Goal: Check status

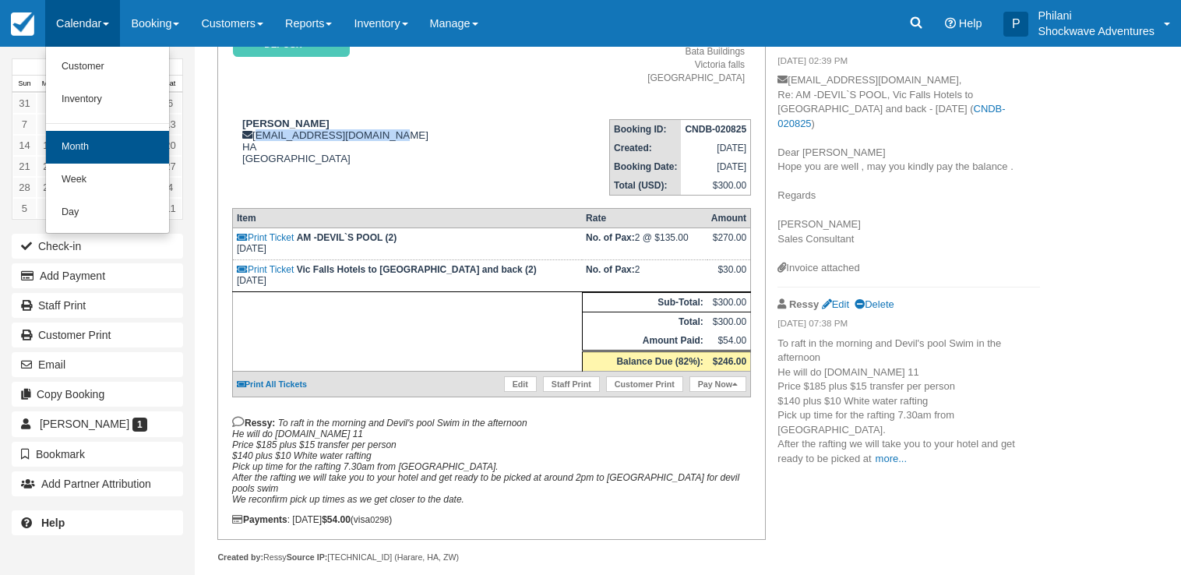
scroll to position [159, 0]
click at [104, 150] on link "Month" at bounding box center [107, 147] width 123 height 33
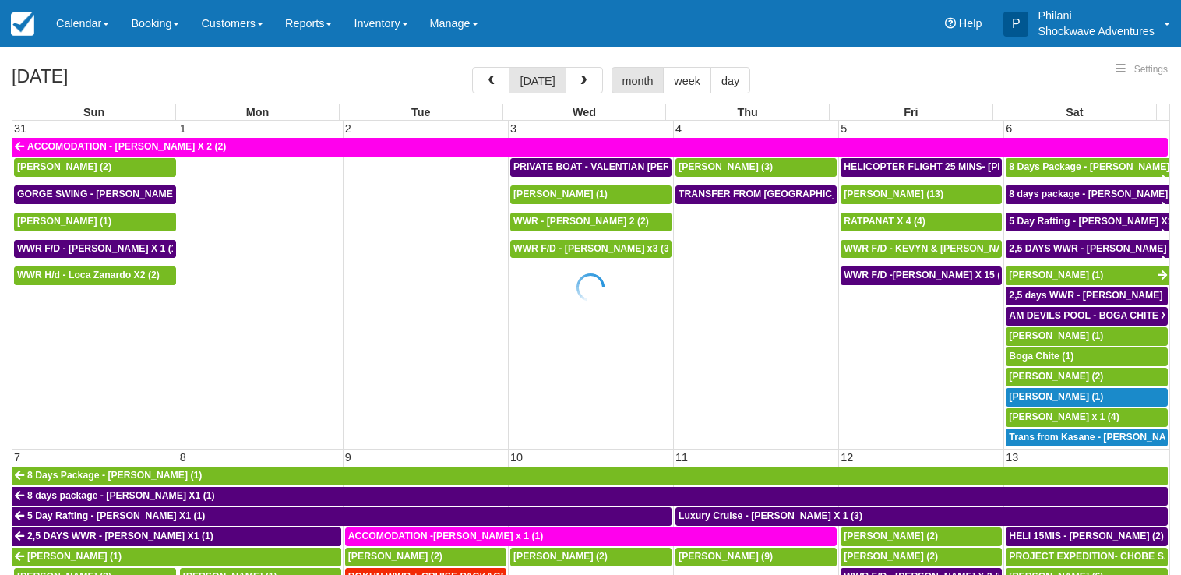
select select
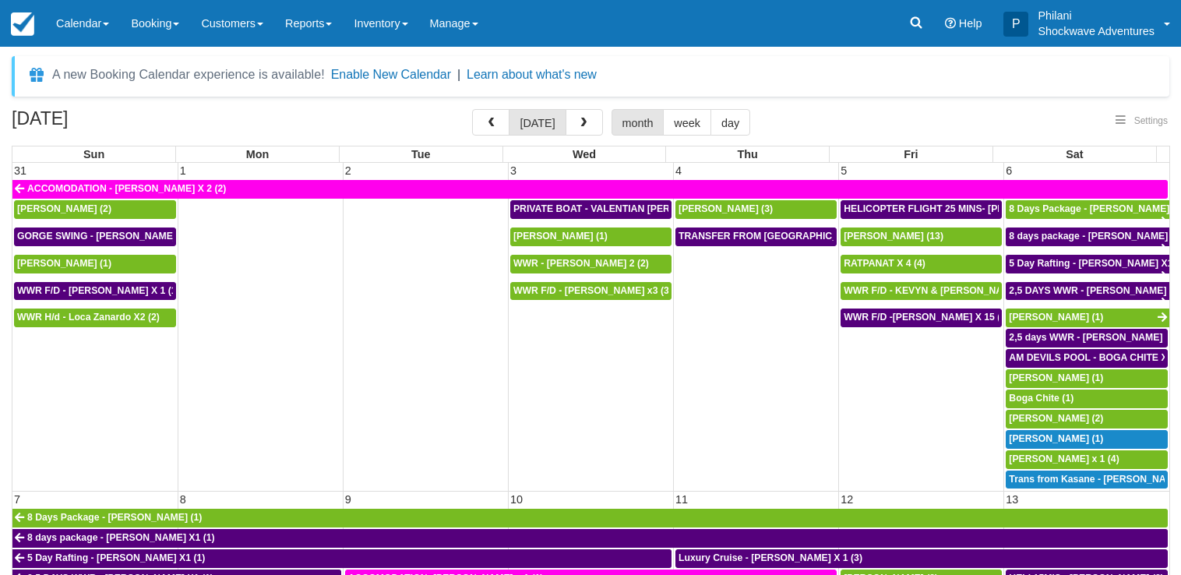
select select
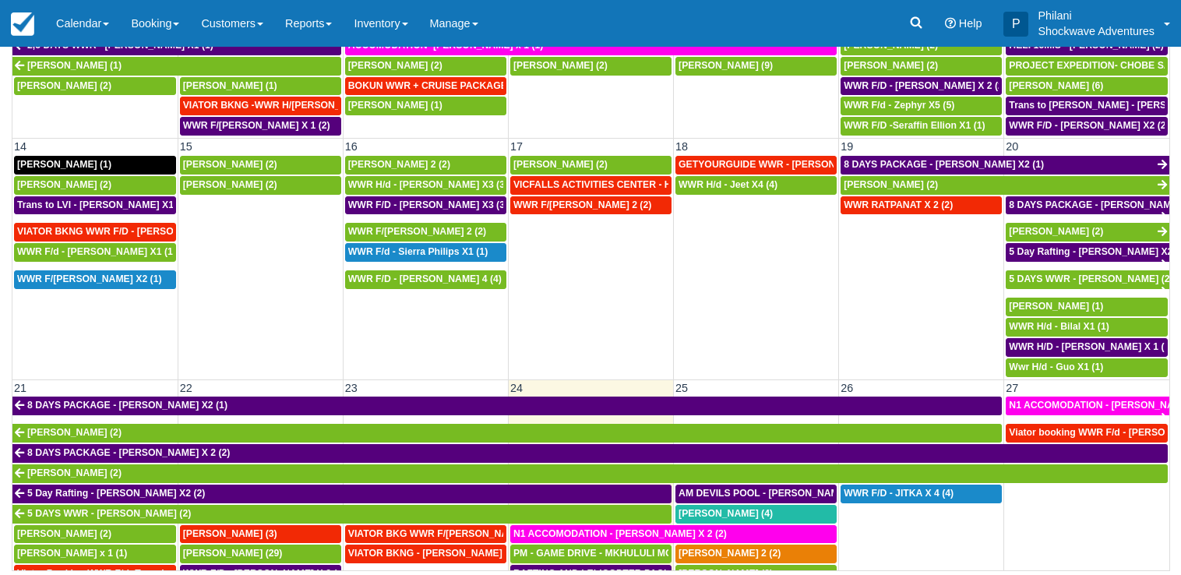
scroll to position [524, 0]
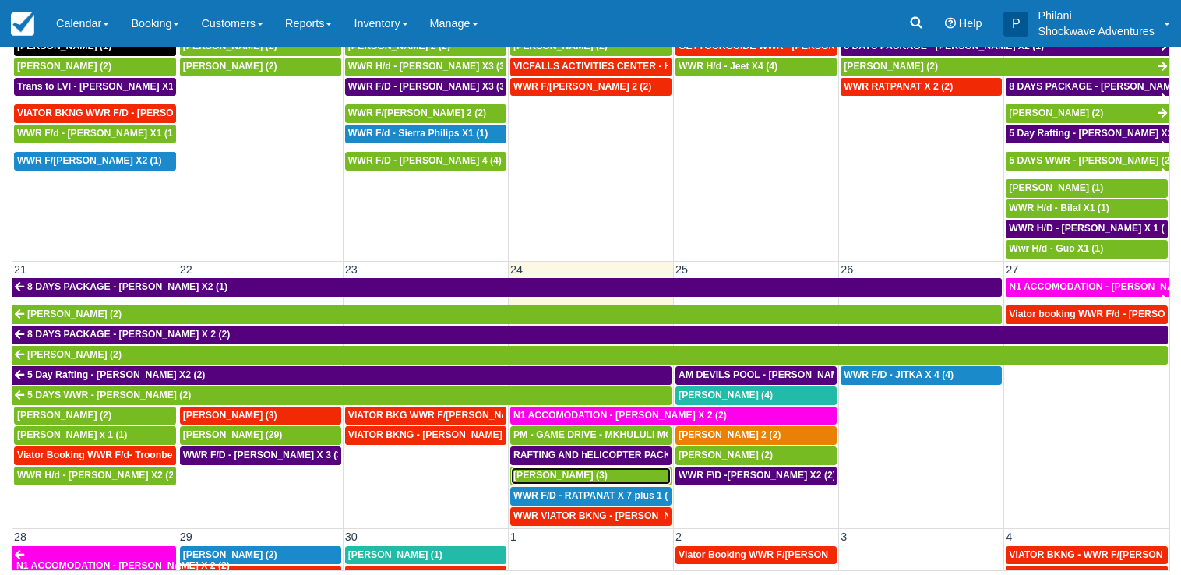
click at [582, 478] on span "[PERSON_NAME] (3)" at bounding box center [561, 475] width 94 height 11
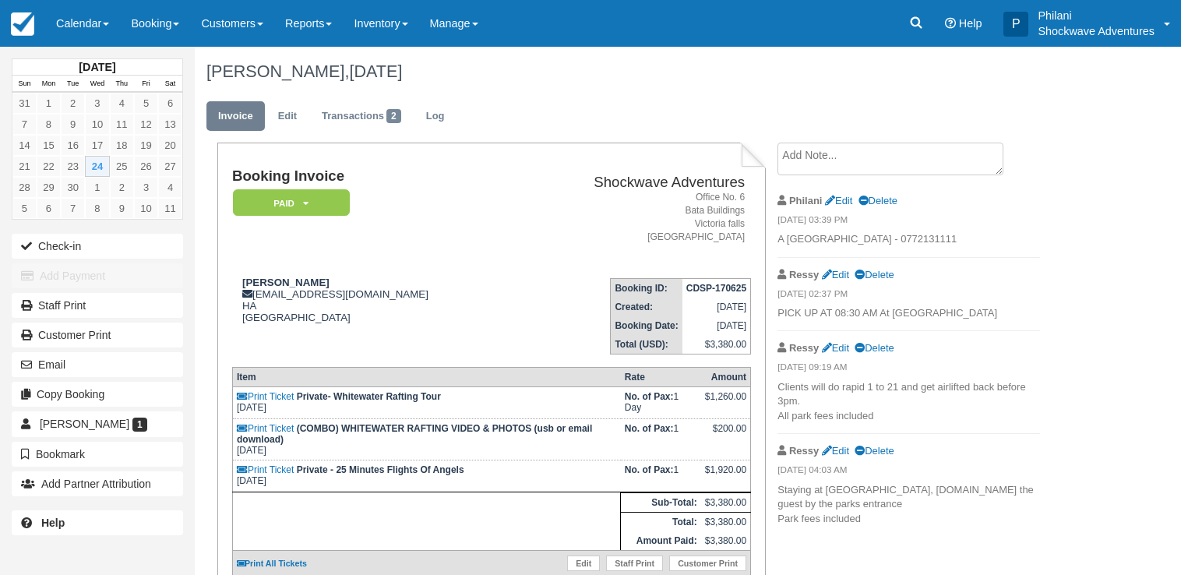
scroll to position [225, 0]
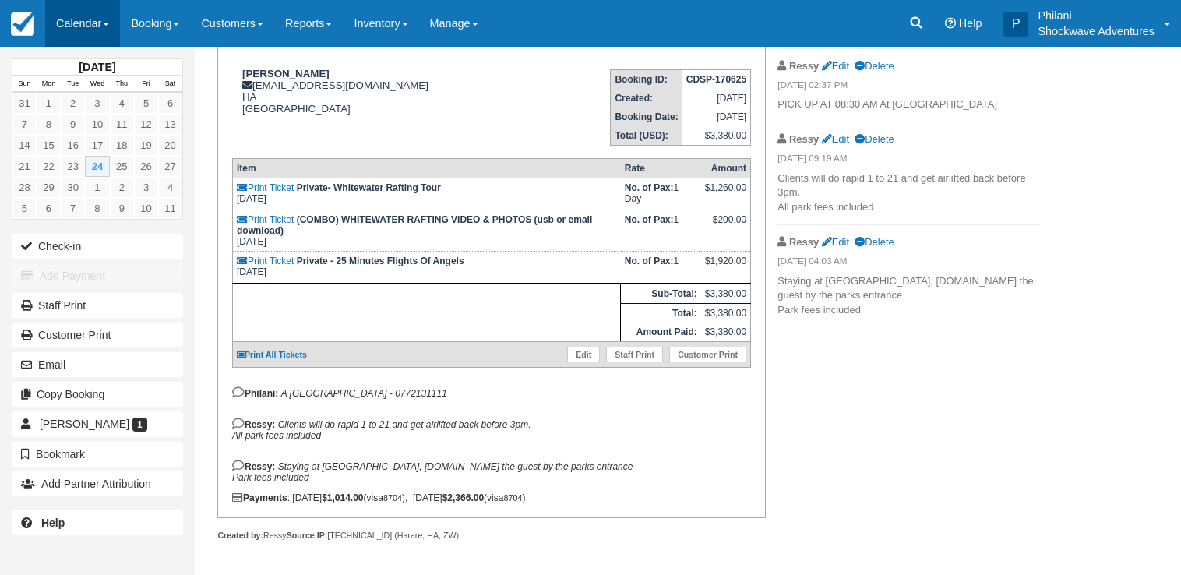
click at [90, 14] on link "Calendar" at bounding box center [82, 23] width 75 height 47
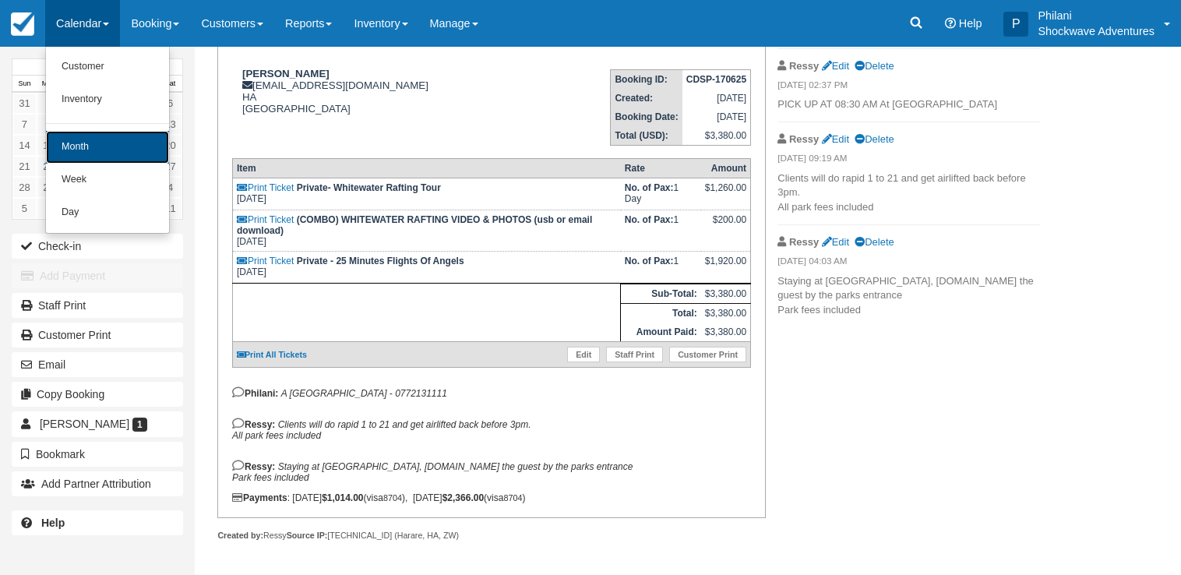
click at [84, 158] on link "Month" at bounding box center [107, 147] width 123 height 33
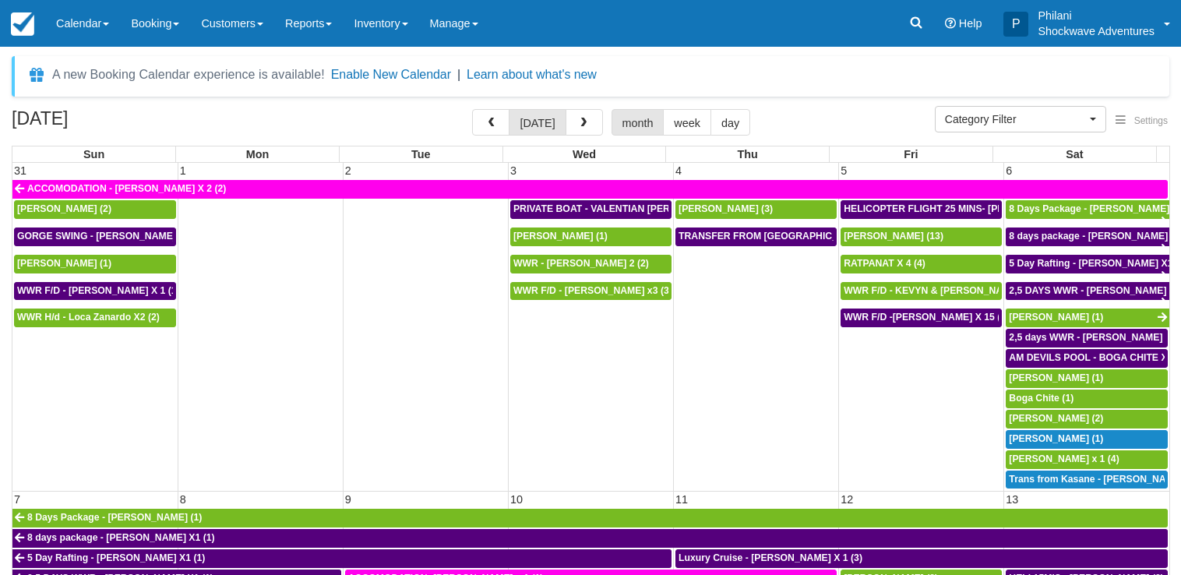
select select
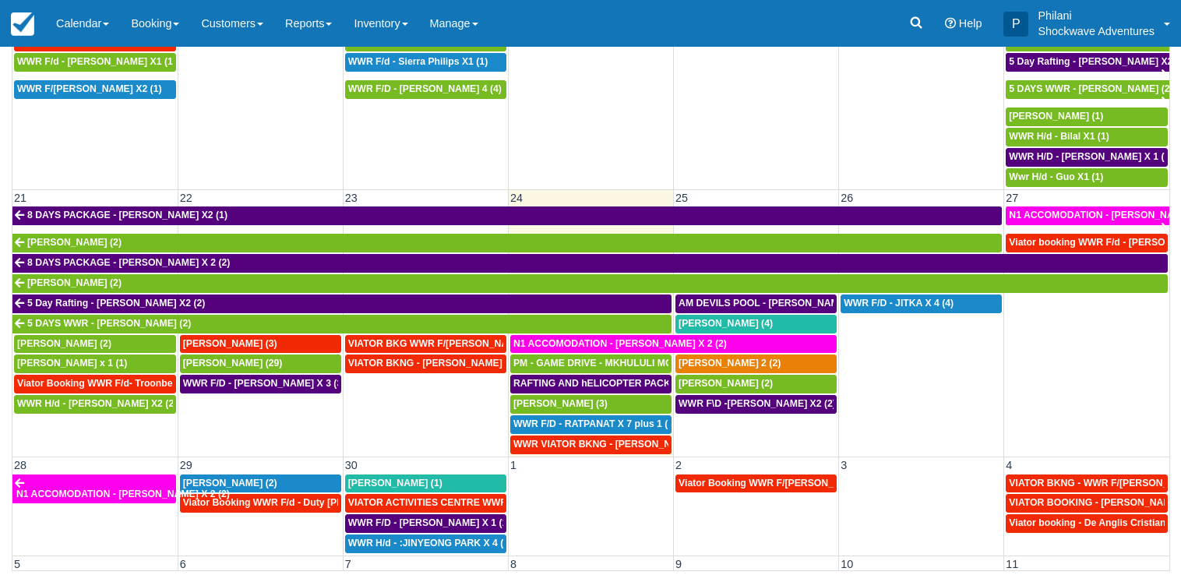
scroll to position [598, 0]
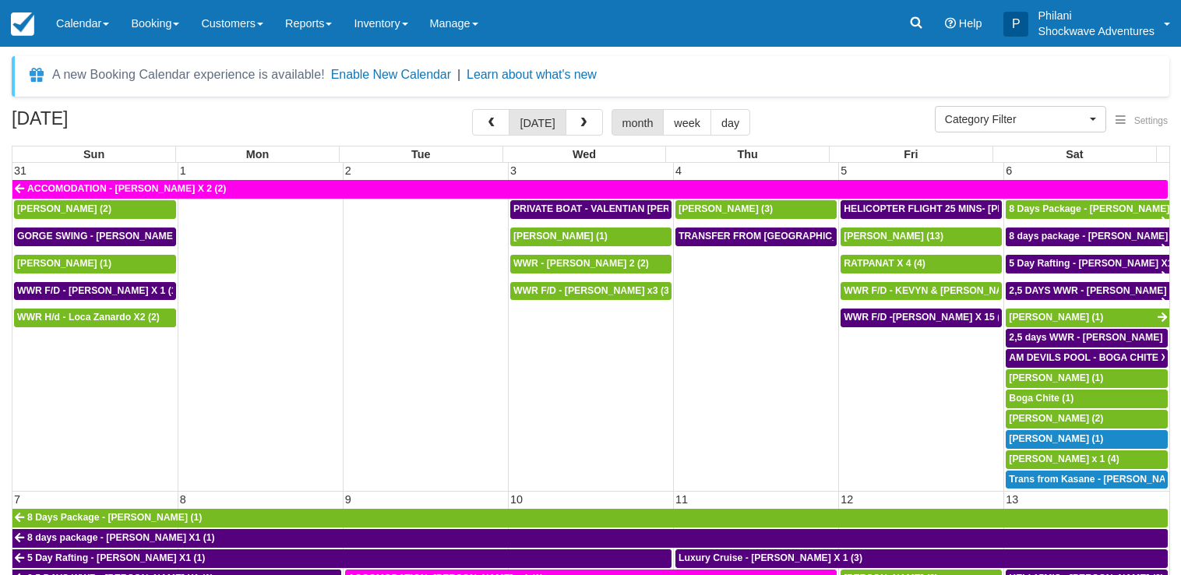
select select
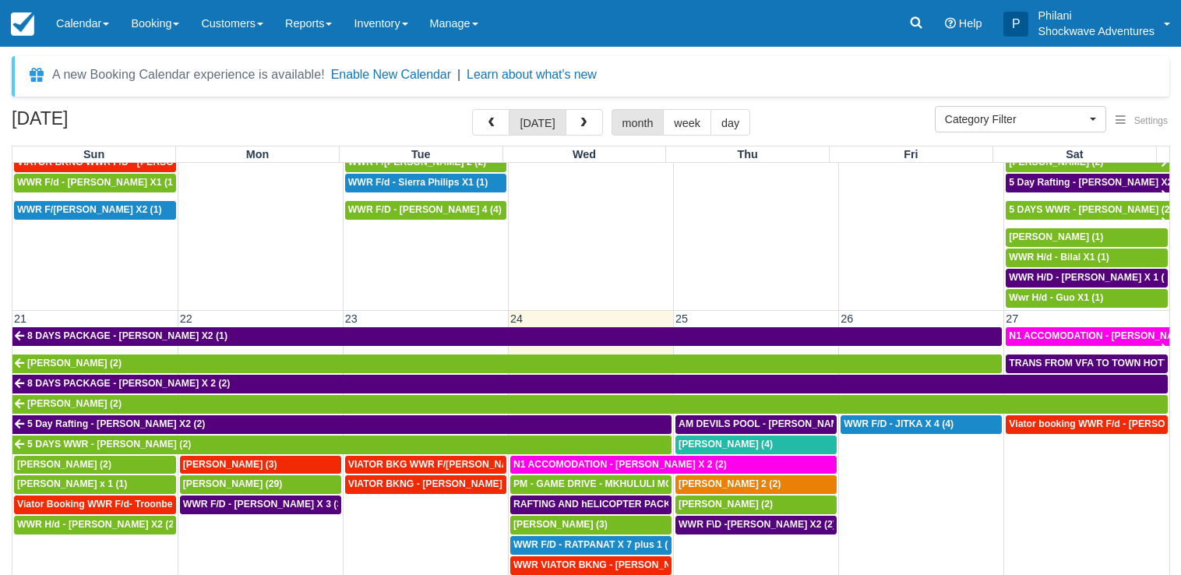
scroll to position [673, 0]
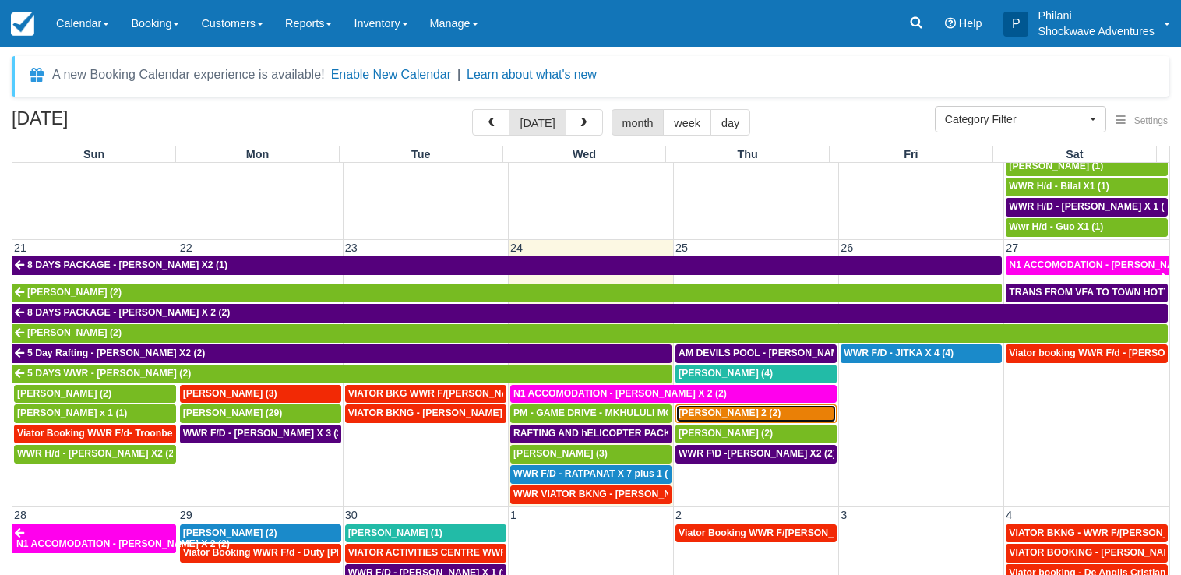
click at [725, 411] on span "[PERSON_NAME] 2 (2)" at bounding box center [730, 413] width 102 height 11
